Goal: Task Accomplishment & Management: Use online tool/utility

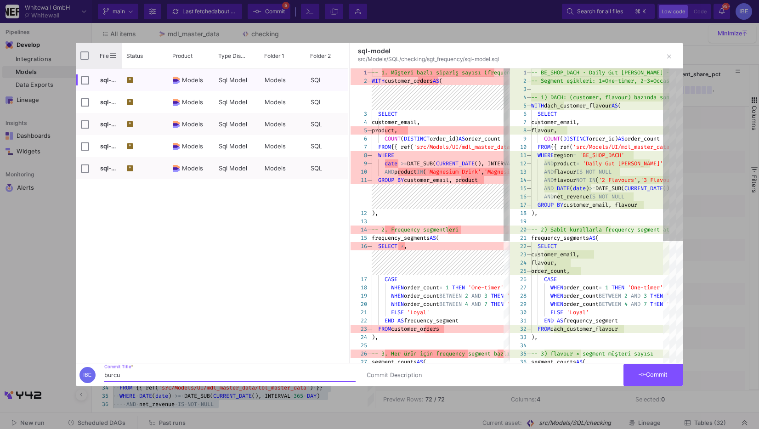
type input "burcu"
click at [83, 53] on input "Press Space to toggle all rows selection (unchecked)" at bounding box center [84, 55] width 8 height 8
checkbox input "true"
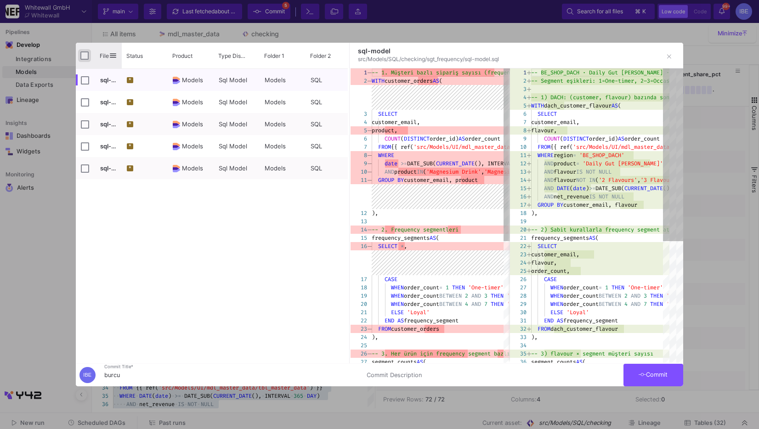
checkbox input "true"
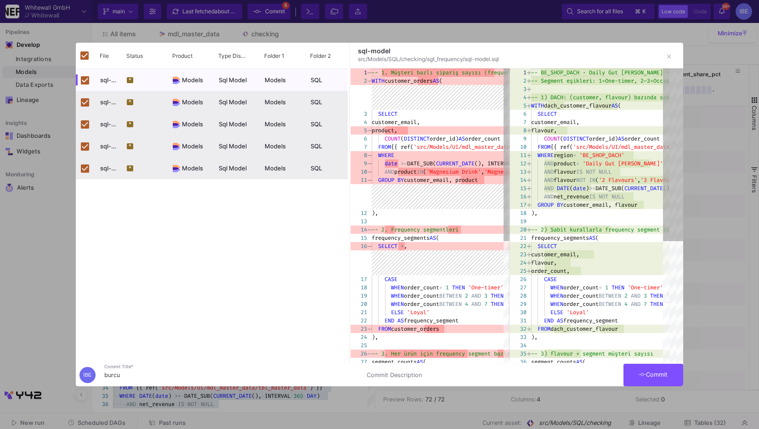
click at [642, 379] on button "Commit" at bounding box center [654, 375] width 60 height 23
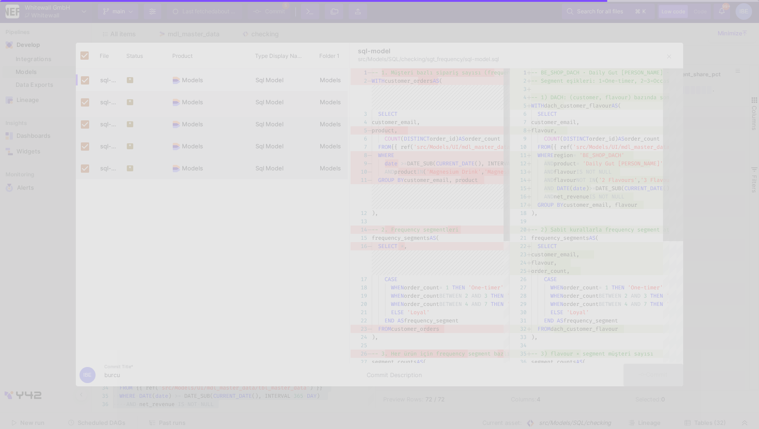
checkbox input "false"
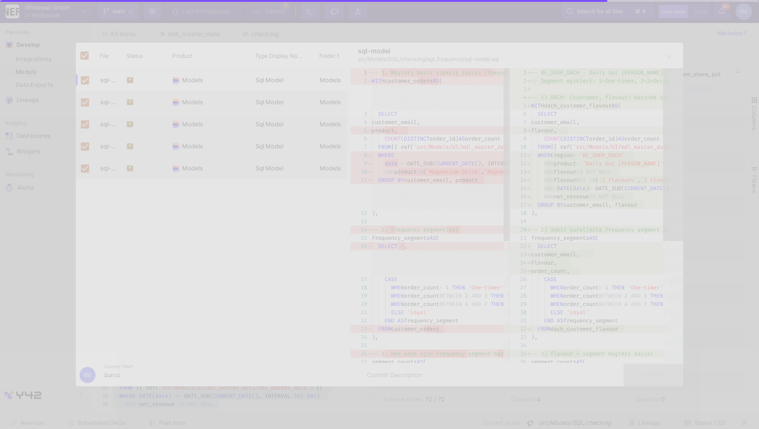
checkbox input "false"
